Goal: Transaction & Acquisition: Purchase product/service

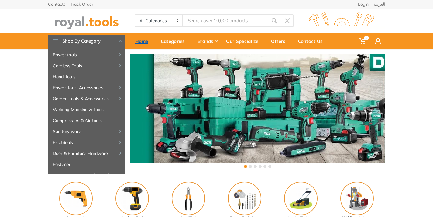
click at [143, 43] on div "Home" at bounding box center [144, 41] width 26 height 13
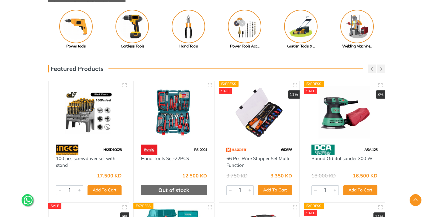
scroll to position [384, 0]
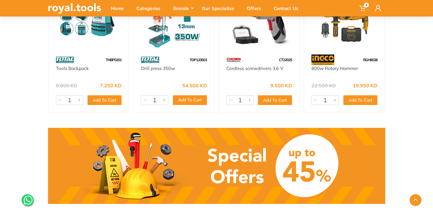
drag, startPoint x: 438, startPoint y: 25, endPoint x: 437, endPoint y: 90, distance: 65.1
click at [271, 170] on link at bounding box center [217, 166] width 338 height 76
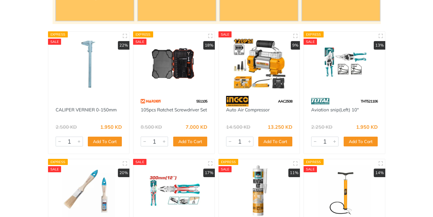
scroll to position [189, 0]
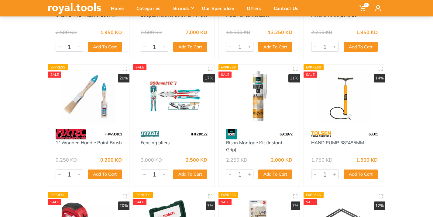
drag, startPoint x: 436, startPoint y: 3, endPoint x: 434, endPoint y: 13, distance: 10.6
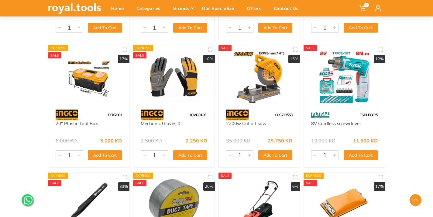
scroll to position [1252, 0]
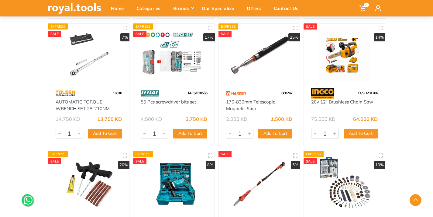
scroll to position [1642, 0]
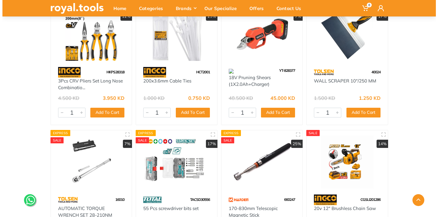
scroll to position [0, 0]
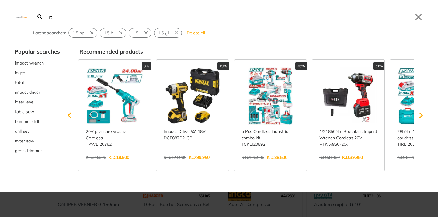
type input "rt"
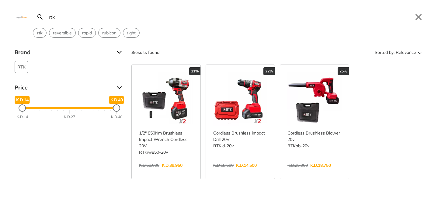
type input "rtk"
